Goal: Find specific page/section: Find specific page/section

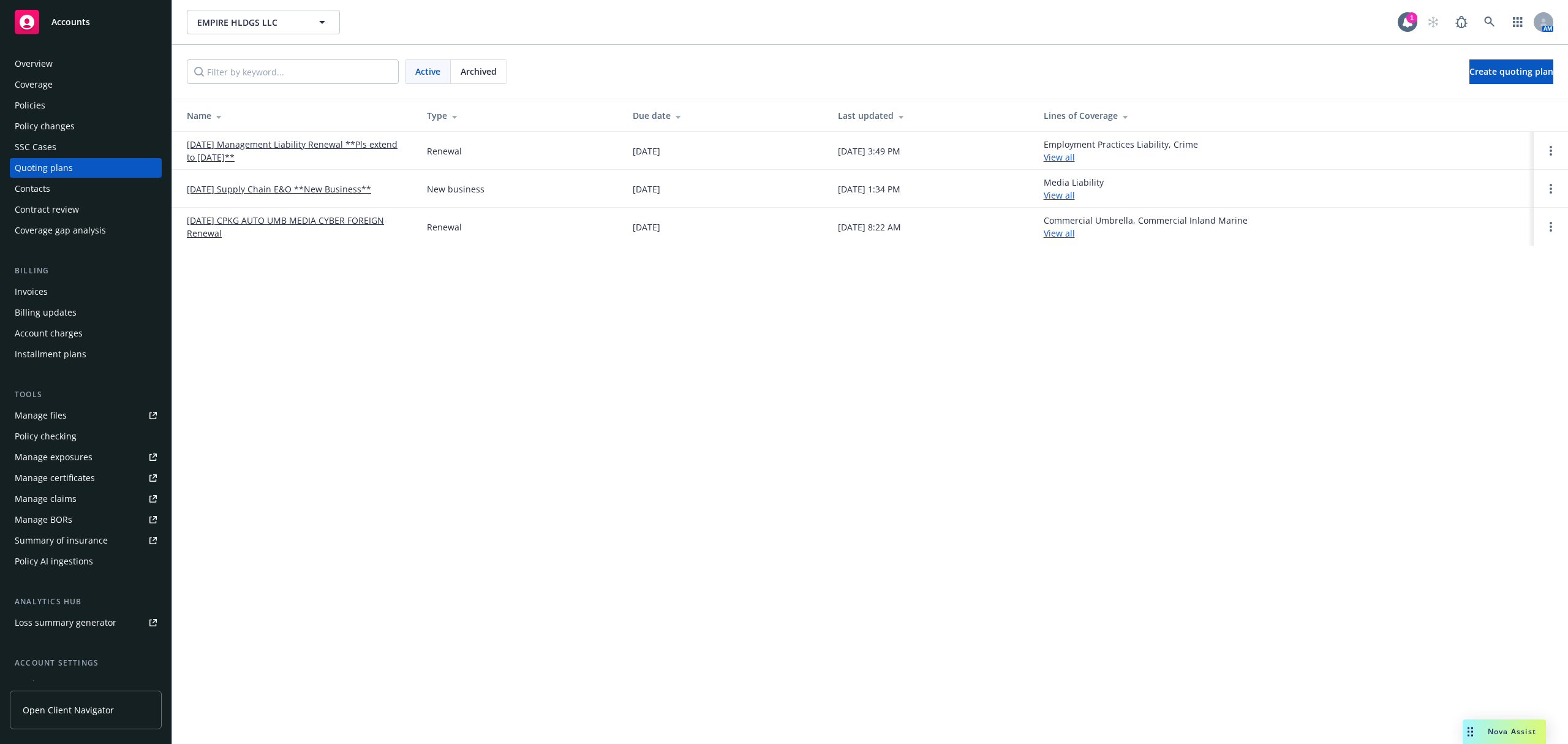
click at [65, 15] on div "Accounts" at bounding box center [86, 21] width 142 height 25
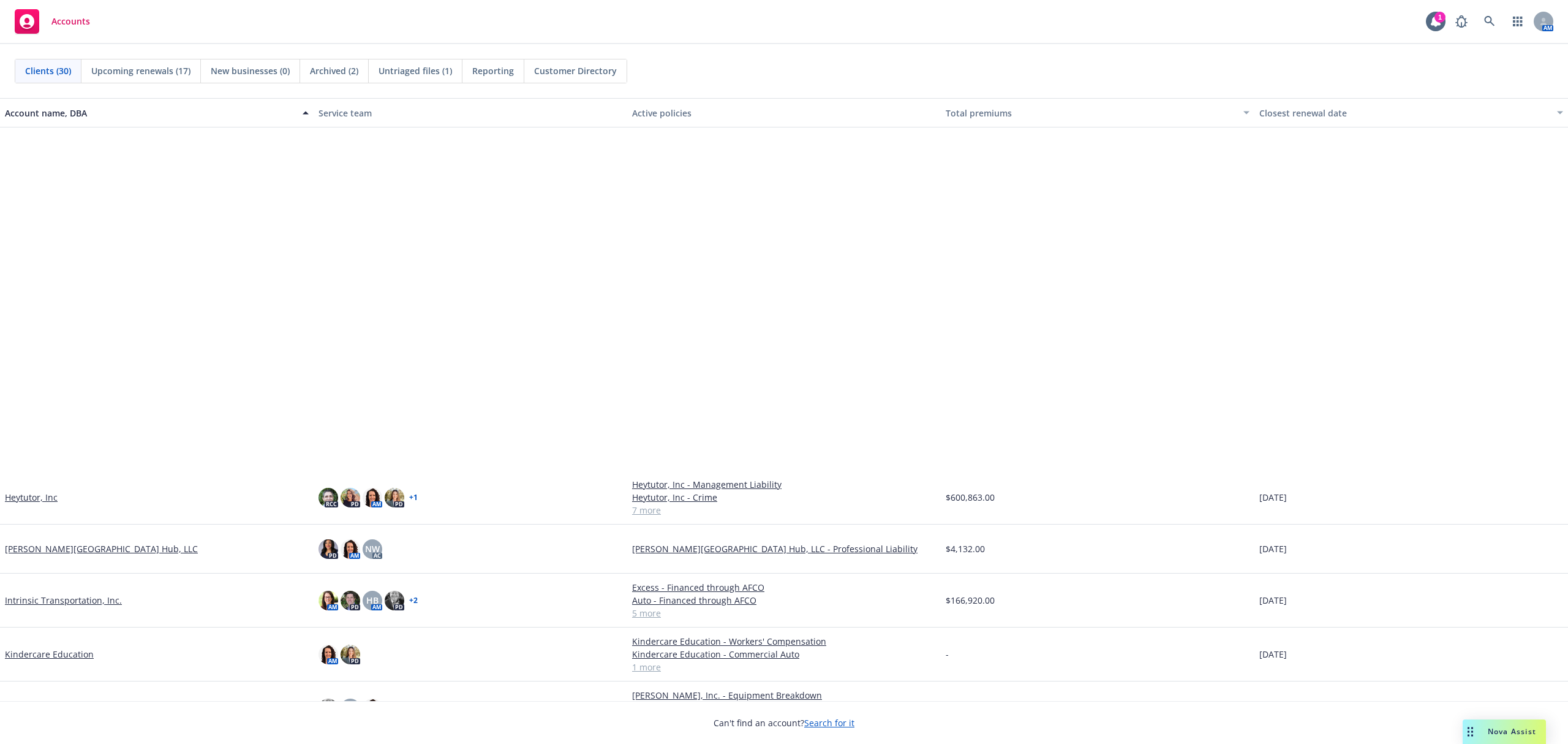
scroll to position [408, 0]
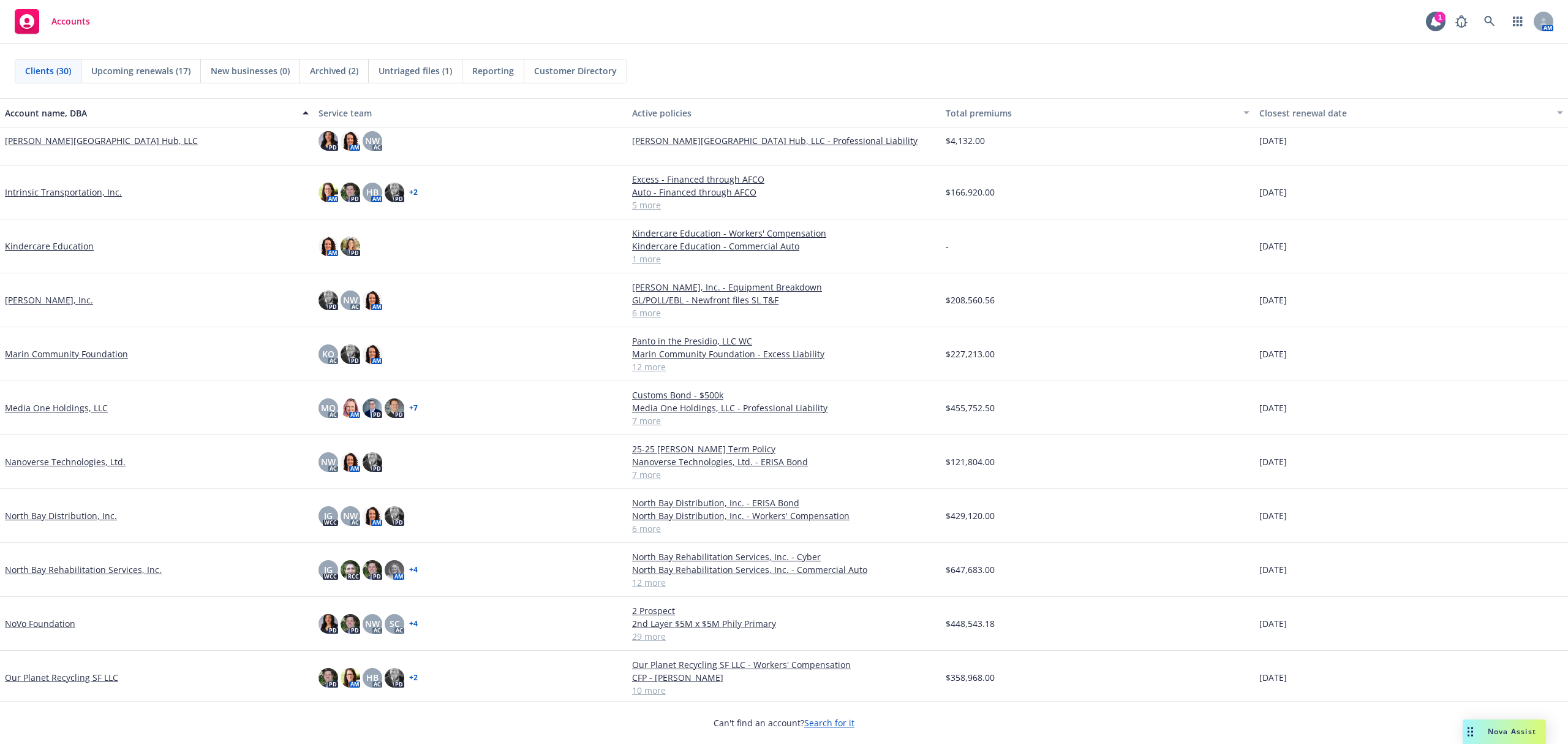
click at [55, 462] on link "Nanoverse Technologies, Ltd." at bounding box center [65, 461] width 121 height 13
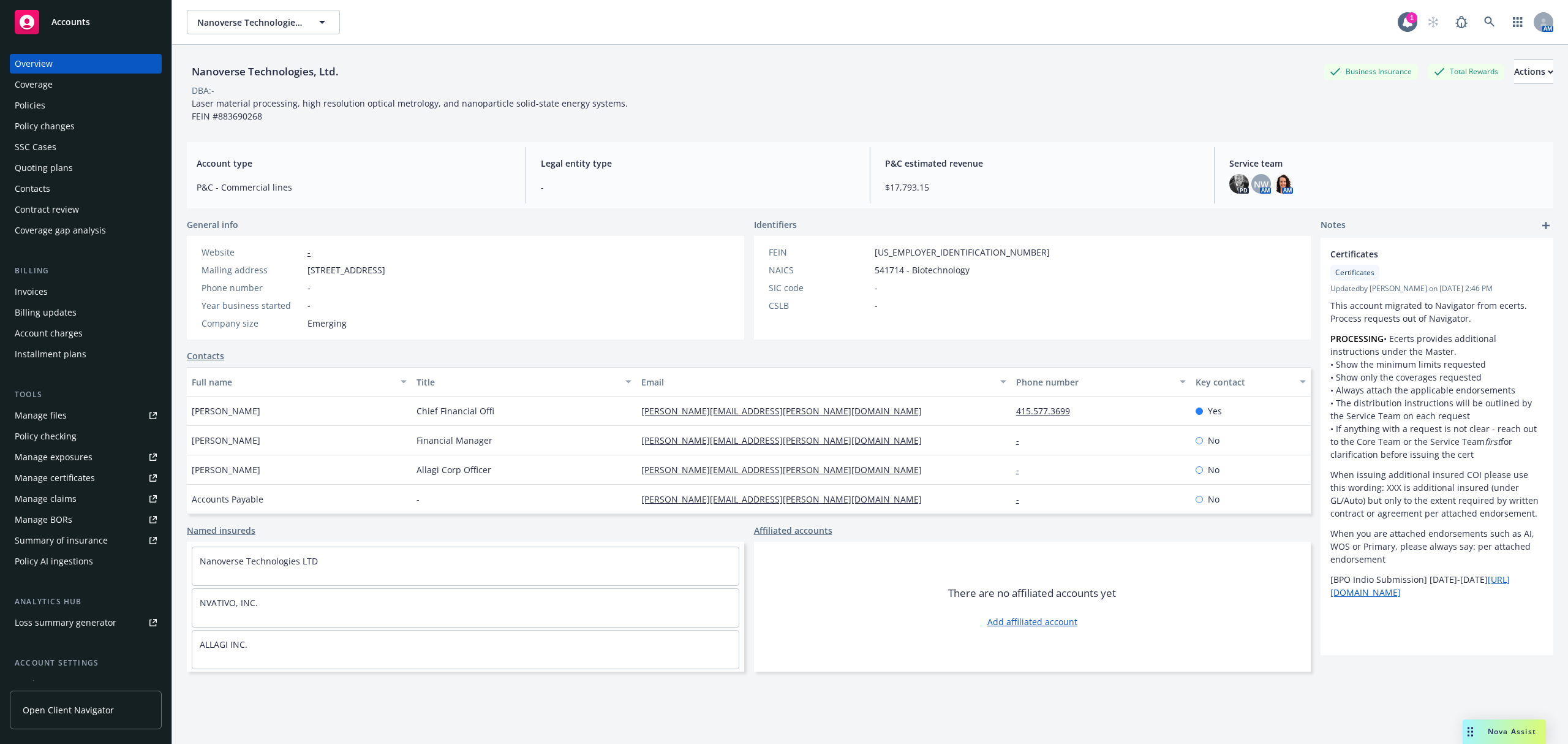
click at [47, 161] on div "Quoting plans" at bounding box center [44, 168] width 59 height 20
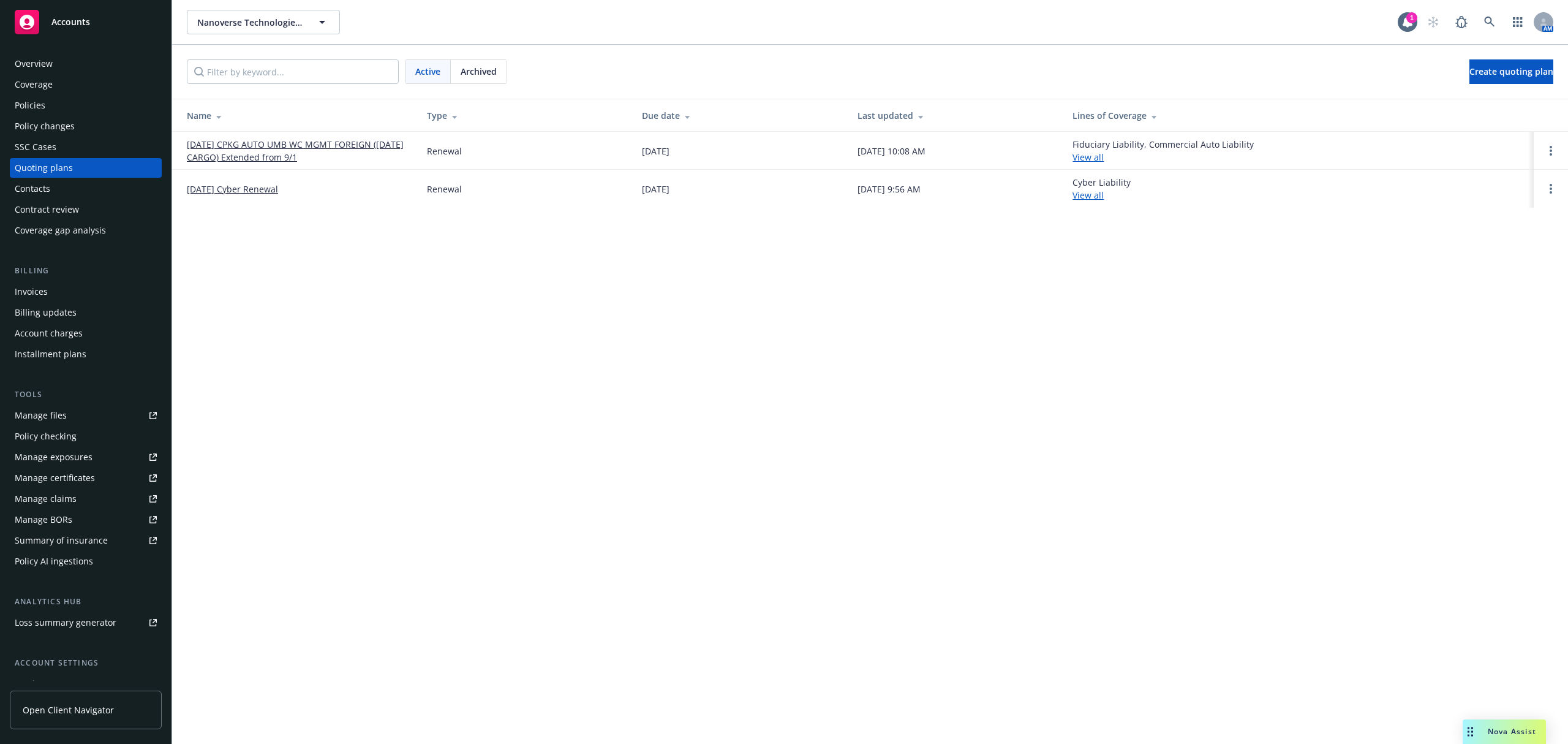
click at [232, 152] on link "[DATE] CPKG AUTO UMB WC MGMT FOREIGN ([DATE] CARGO) Extended from 9/1" at bounding box center [297, 150] width 221 height 26
